Goal: Task Accomplishment & Management: Manage account settings

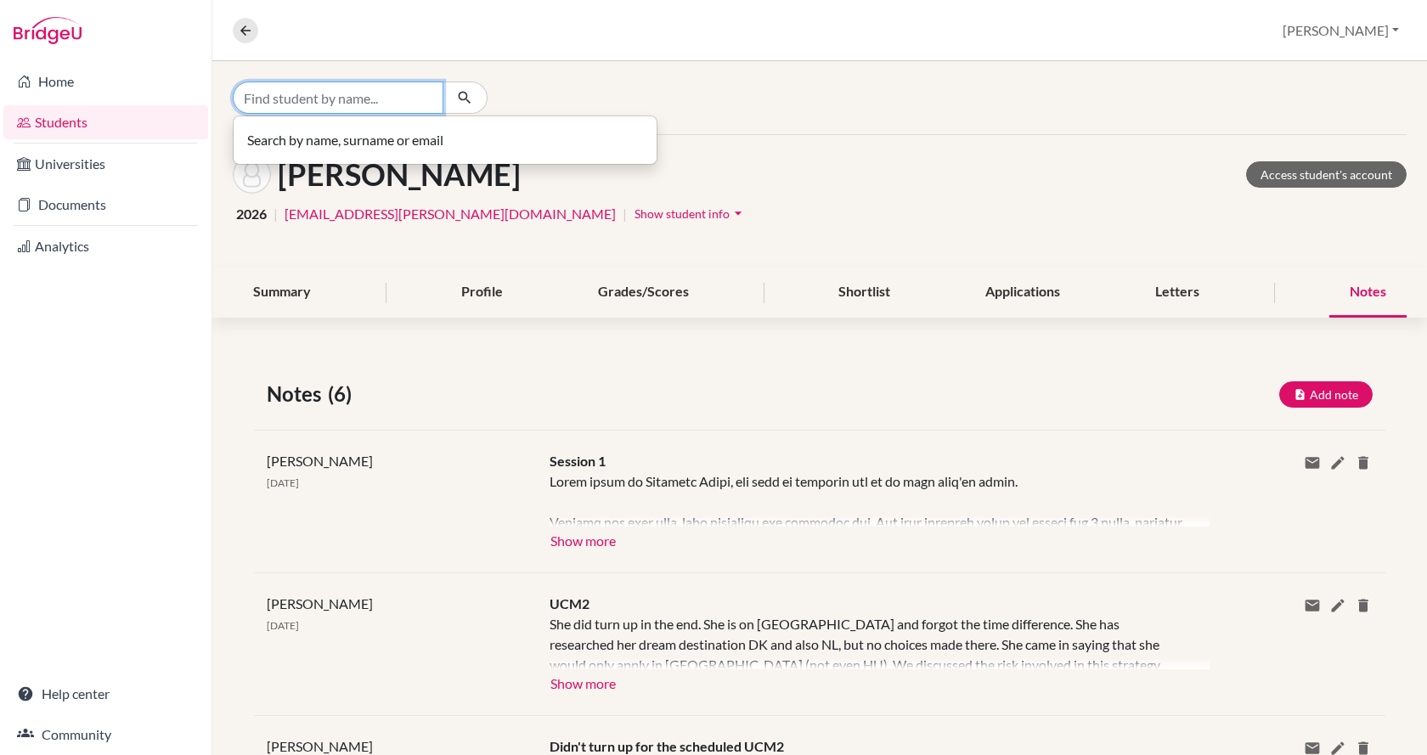
click at [356, 103] on input "Find student by name..." at bounding box center [338, 98] width 211 height 32
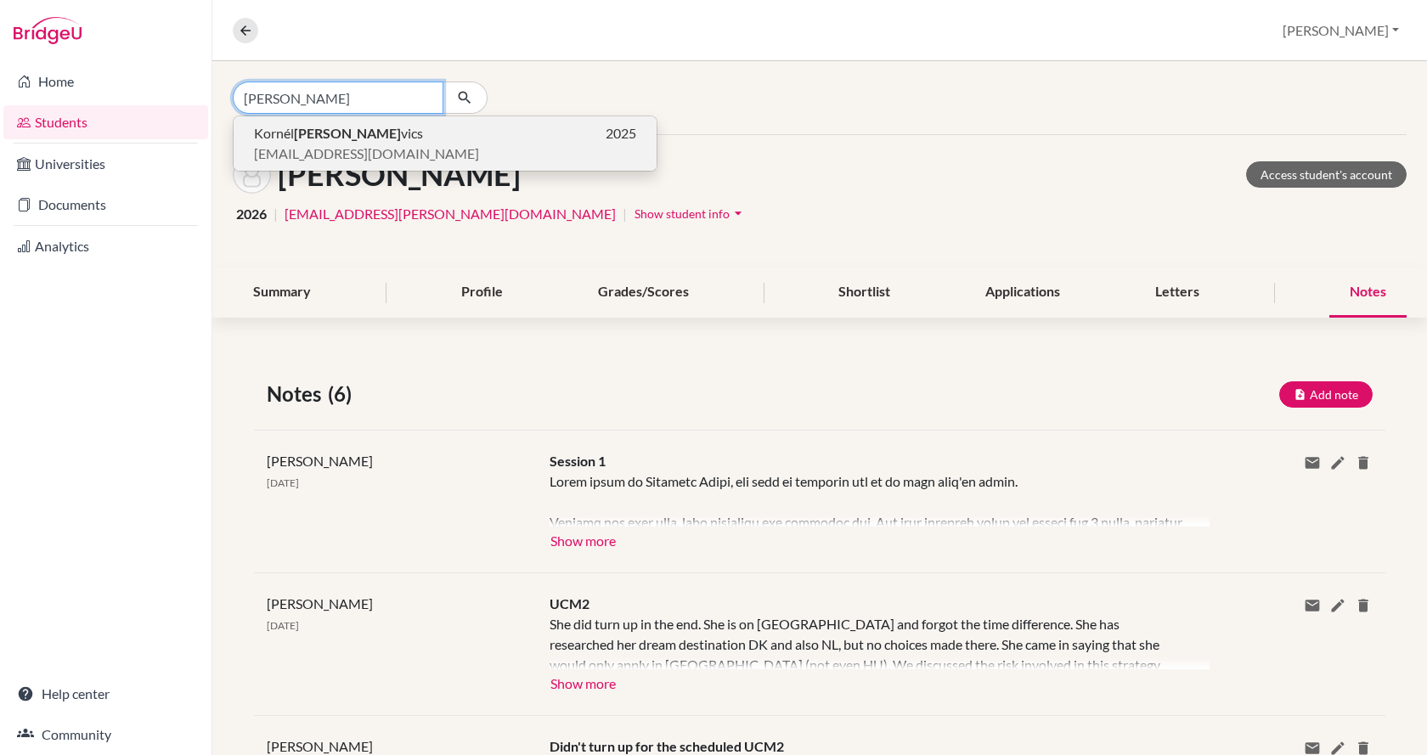
type input "[PERSON_NAME]"
click at [356, 140] on span "[PERSON_NAME] vics" at bounding box center [338, 133] width 169 height 20
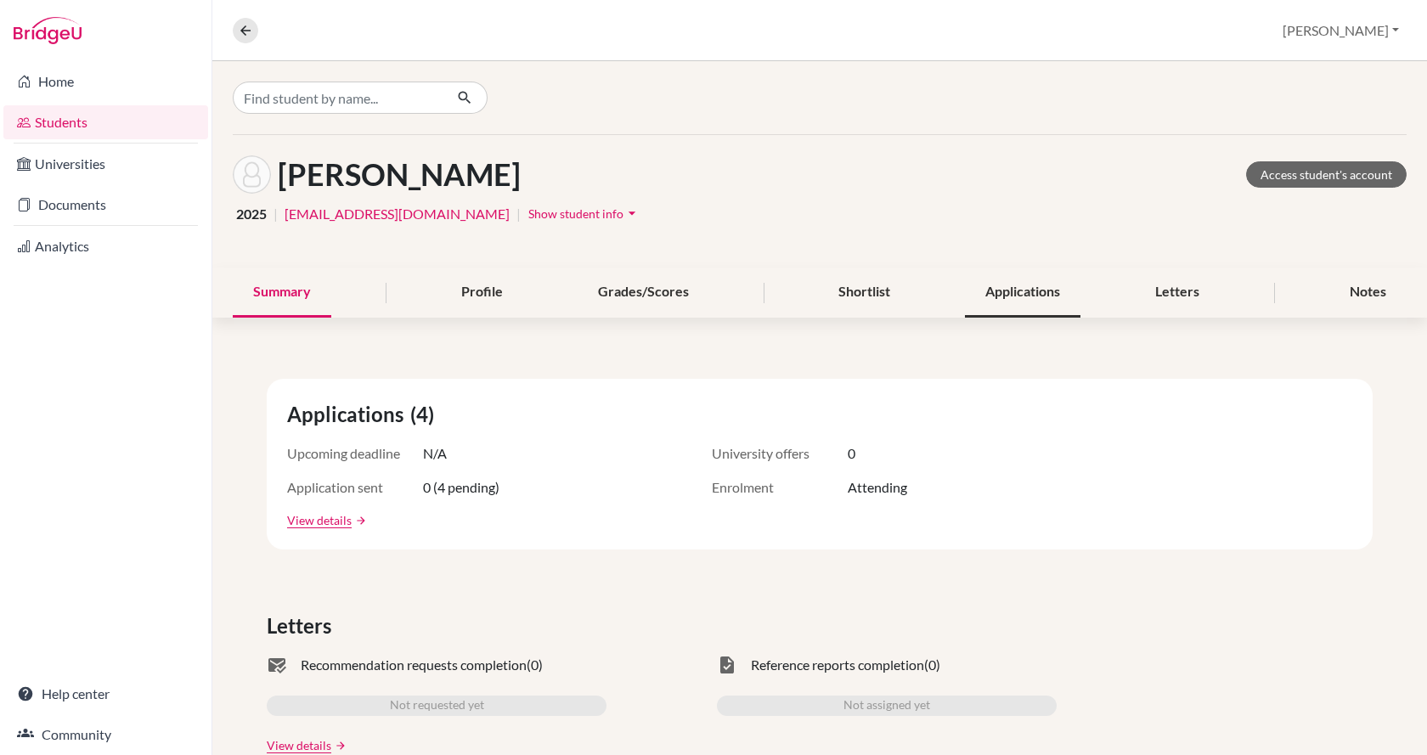
click at [1033, 284] on div "Applications" at bounding box center [1022, 292] width 115 height 50
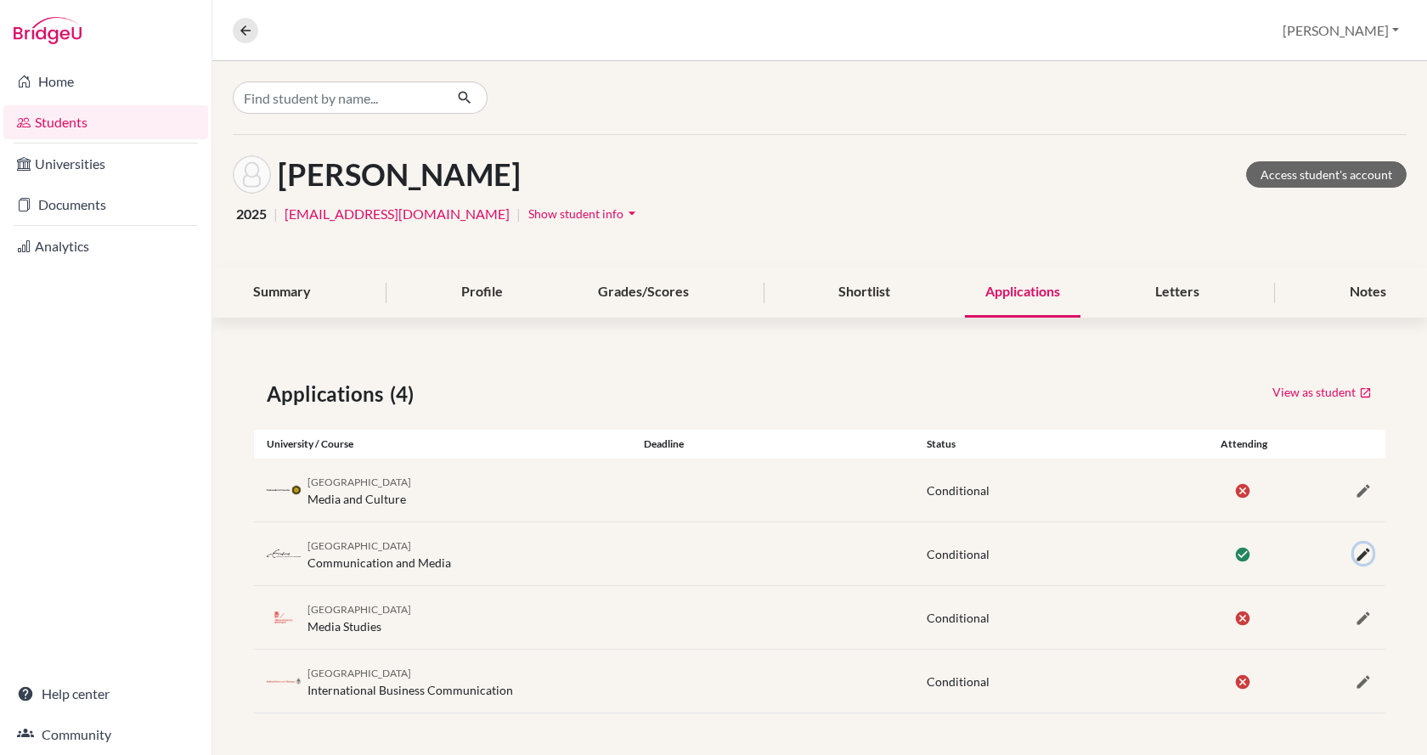
click at [1359, 557] on icon "button" at bounding box center [1362, 554] width 17 height 17
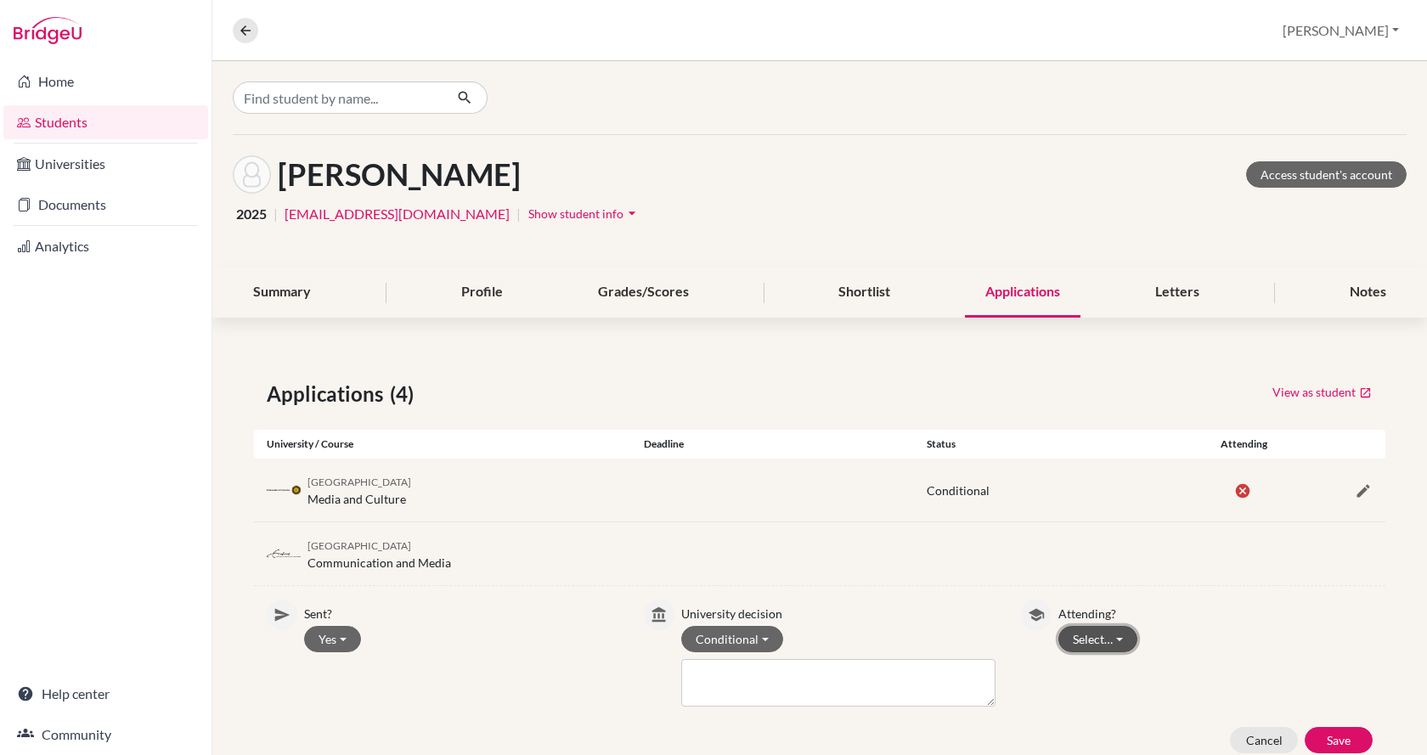
click at [1068, 645] on button "Select…" at bounding box center [1097, 639] width 79 height 26
click at [1088, 706] on button "Not attending" at bounding box center [1126, 702] width 134 height 27
click at [1240, 586] on div "Sent? Yes Yes No University decision Conditional Withdrawn Unsuccessful Waitlis…" at bounding box center [819, 676] width 1131 height 181
click at [1170, 536] on div "Erasmus University Rotterdam Communication and Media" at bounding box center [819, 553] width 1131 height 63
click at [1326, 740] on button "Save" at bounding box center [1338, 740] width 68 height 26
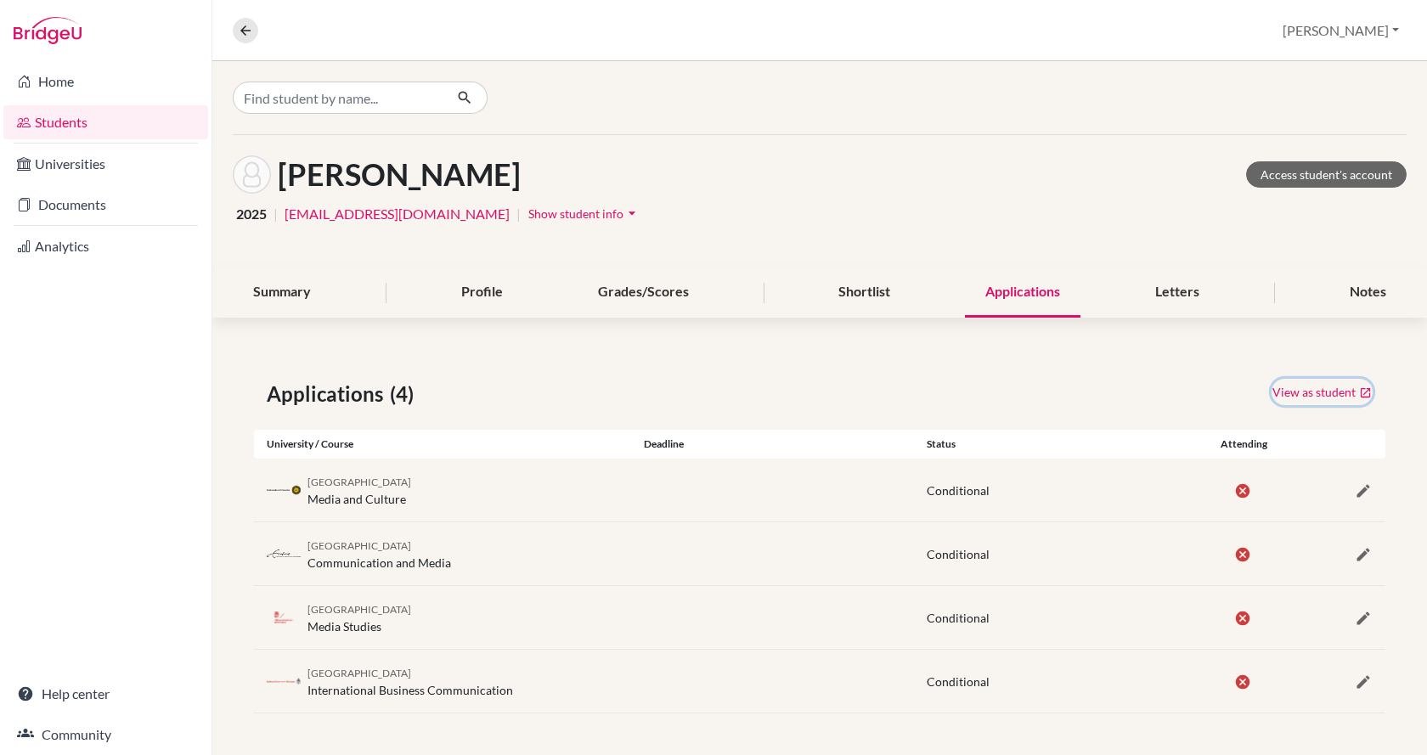
click at [1288, 388] on link "View as student" at bounding box center [1321, 392] width 101 height 26
